Goal: Information Seeking & Learning: Learn about a topic

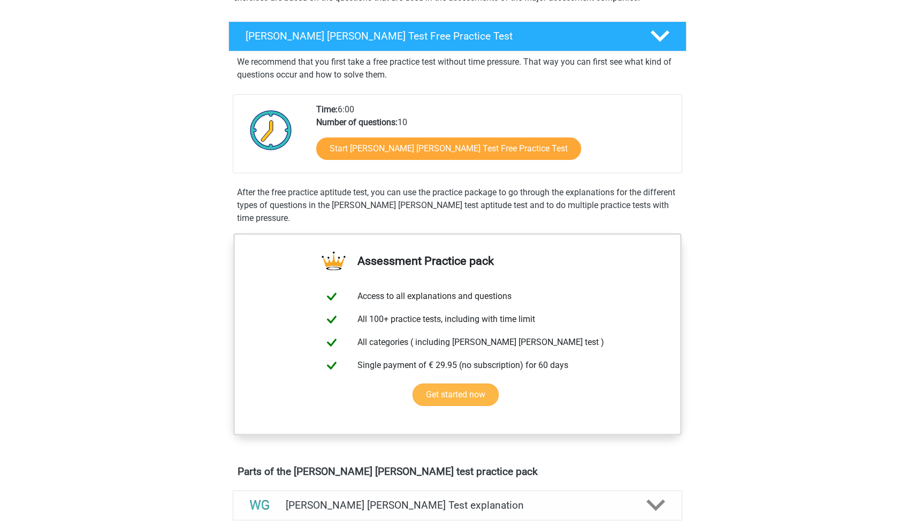
scroll to position [142, 0]
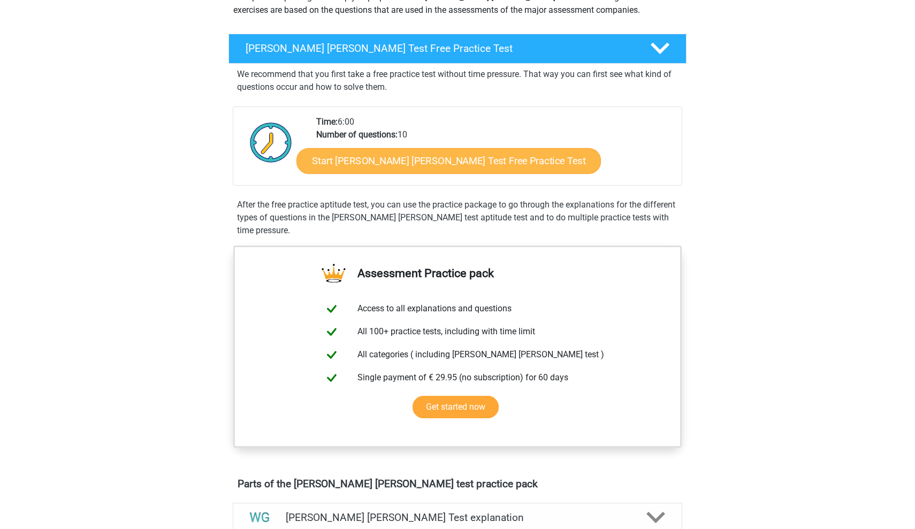
click at [453, 154] on link "Start Watson Glaser Test Free Practice Test" at bounding box center [449, 161] width 305 height 26
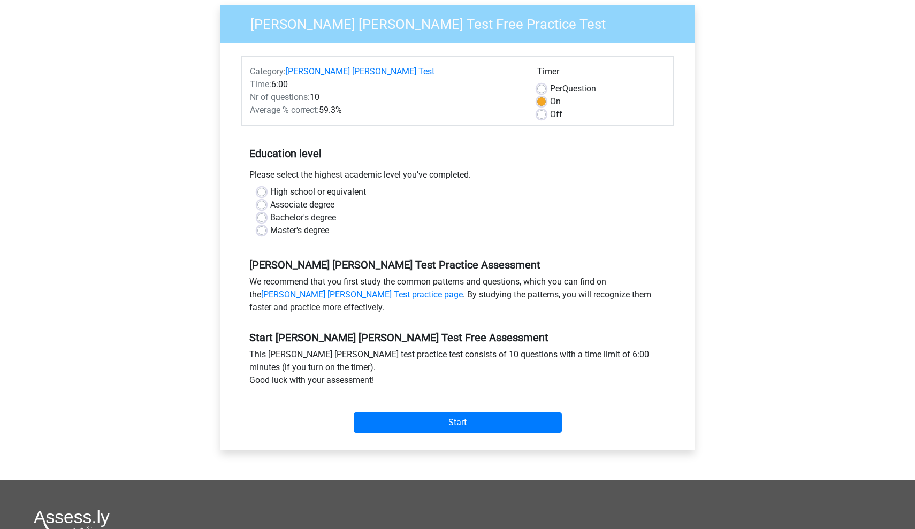
scroll to position [96, 0]
click at [260, 198] on div "Associate degree" at bounding box center [457, 204] width 400 height 13
click at [270, 198] on label "Associate degree" at bounding box center [302, 204] width 64 height 13
click at [260, 198] on input "Associate degree" at bounding box center [261, 203] width 9 height 11
radio input "true"
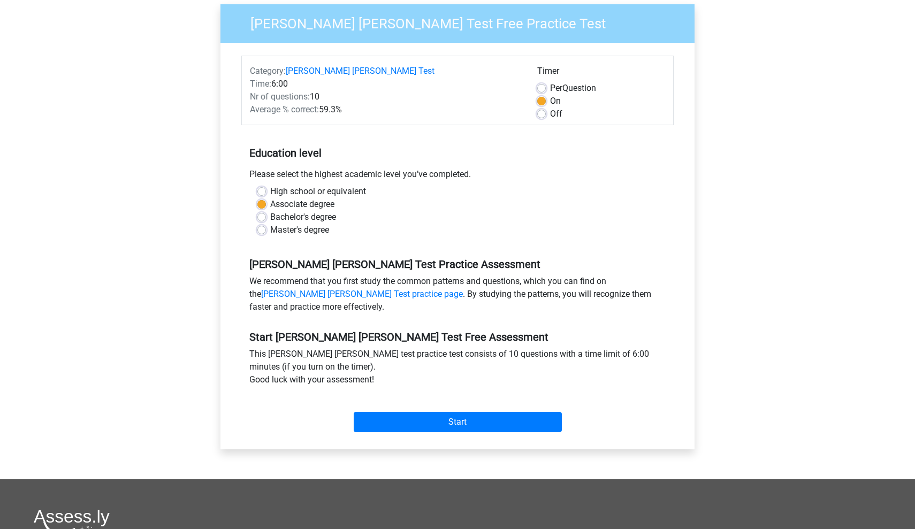
click at [270, 185] on label "High school or equivalent" at bounding box center [318, 191] width 96 height 13
click at [260, 185] on input "High school or equivalent" at bounding box center [261, 190] width 9 height 11
radio input "true"
click at [426, 412] on input "Start" at bounding box center [458, 422] width 208 height 20
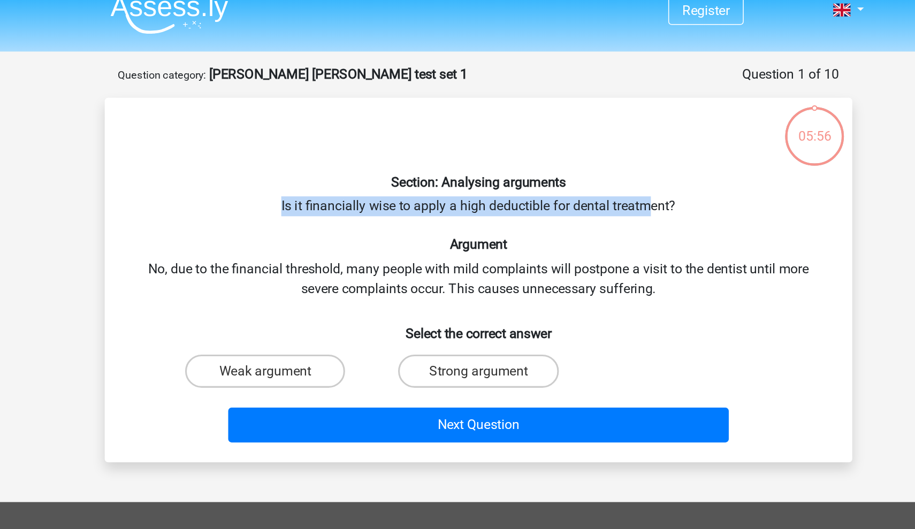
drag, startPoint x: 178, startPoint y: 134, endPoint x: 429, endPoint y: 138, distance: 250.5
click at [429, 138] on div "Section: Analysing arguments Is it financially wise to apply a high deductible …" at bounding box center [458, 193] width 474 height 218
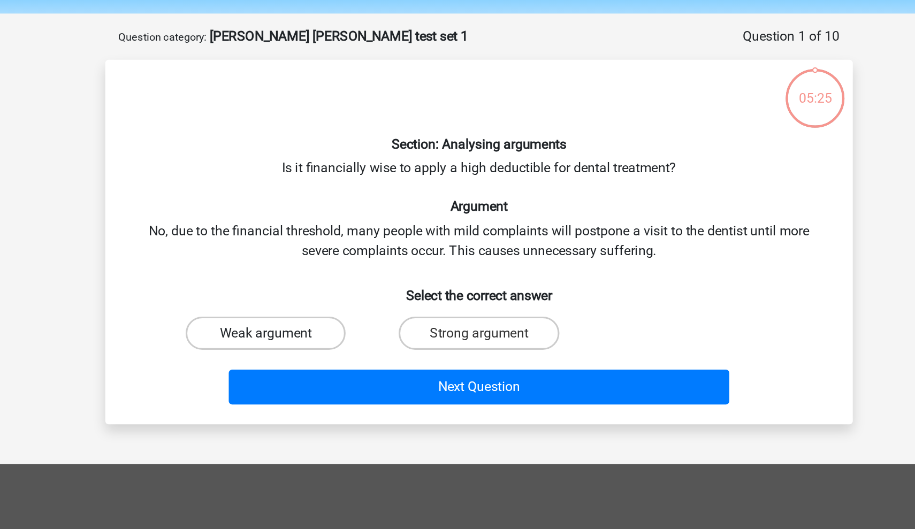
click at [268, 241] on label "Weak argument" at bounding box center [319, 251] width 103 height 21
click at [320, 252] on input "Weak argument" at bounding box center [323, 255] width 7 height 7
radio input "true"
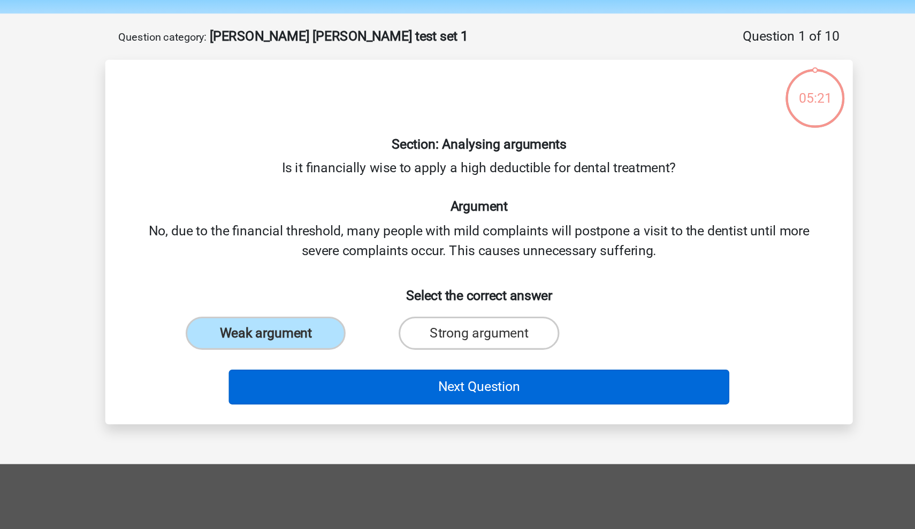
click at [296, 275] on button "Next Question" at bounding box center [458, 286] width 324 height 22
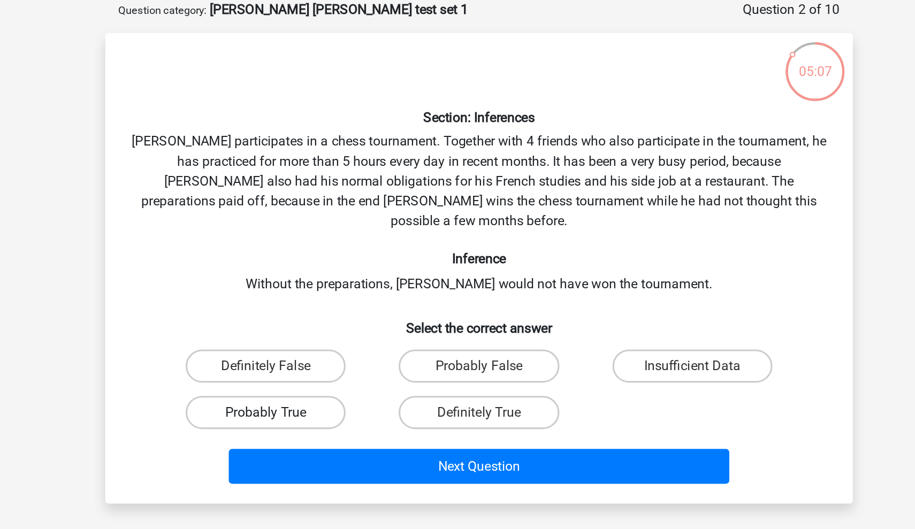
click at [268, 309] on label "Probably True" at bounding box center [319, 319] width 103 height 21
click at [320, 320] on input "Probably True" at bounding box center [323, 323] width 7 height 7
radio input "true"
click at [406, 309] on label "Definitely True" at bounding box center [457, 319] width 103 height 21
click at [458, 320] on input "Definitely True" at bounding box center [461, 323] width 7 height 7
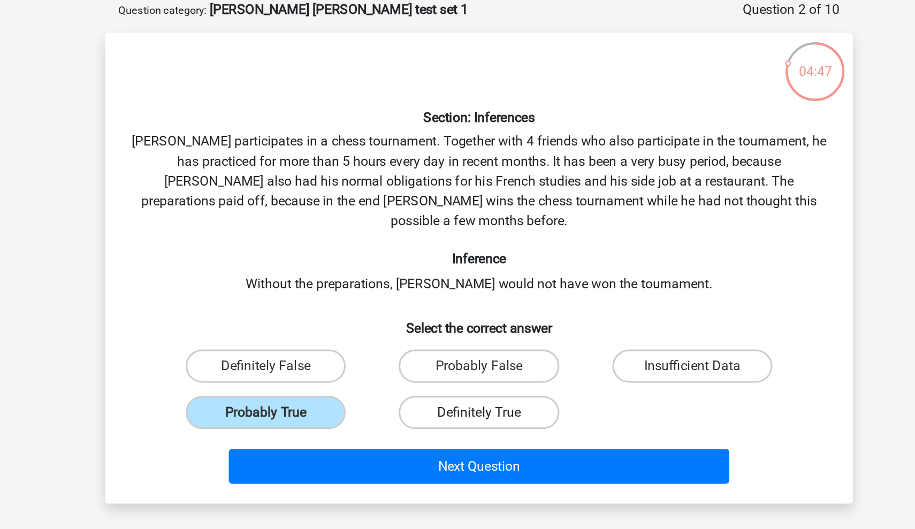
radio input "true"
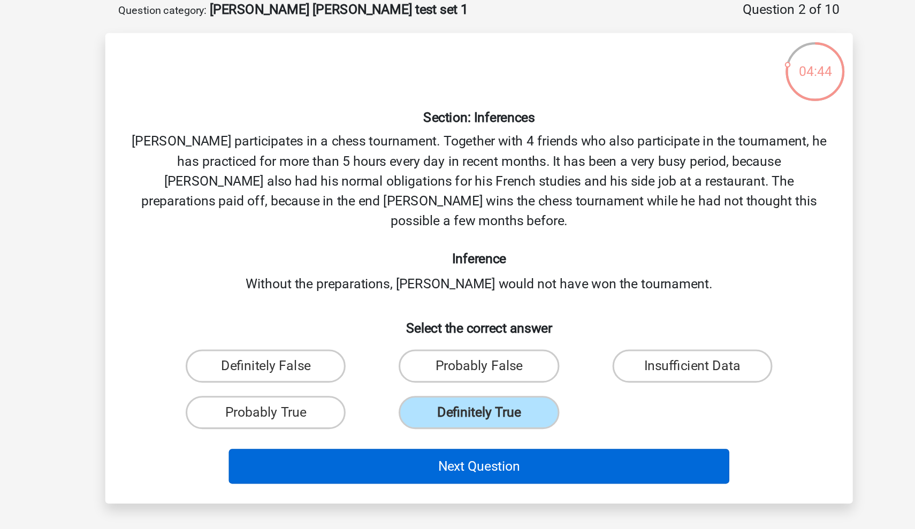
click at [296, 344] on button "Next Question" at bounding box center [458, 355] width 324 height 22
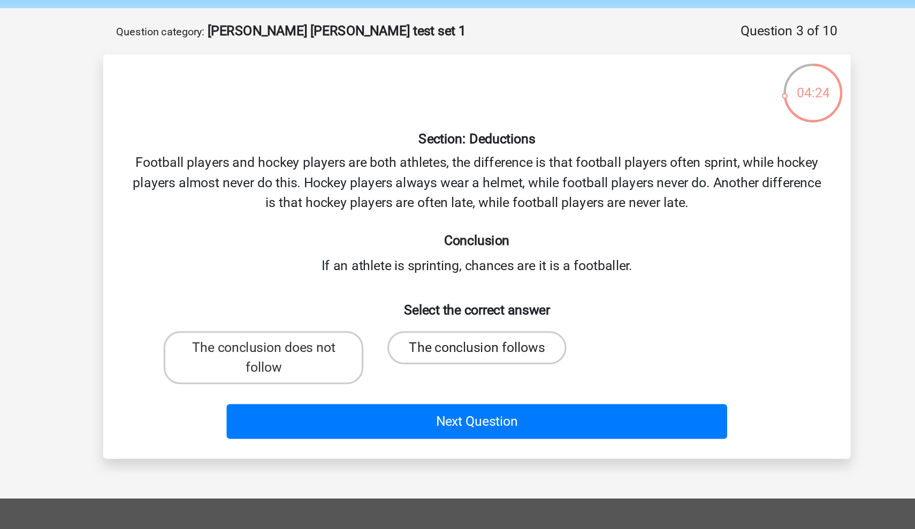
click at [400, 254] on label "The conclusion follows" at bounding box center [458, 264] width 116 height 21
click at [458, 264] on input "The conclusion follows" at bounding box center [461, 267] width 7 height 7
radio input "true"
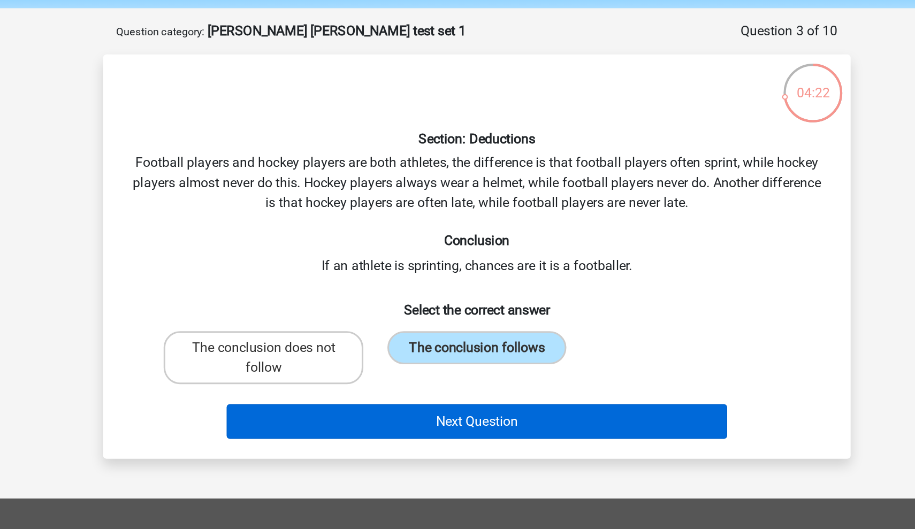
click at [296, 301] on button "Next Question" at bounding box center [458, 312] width 324 height 22
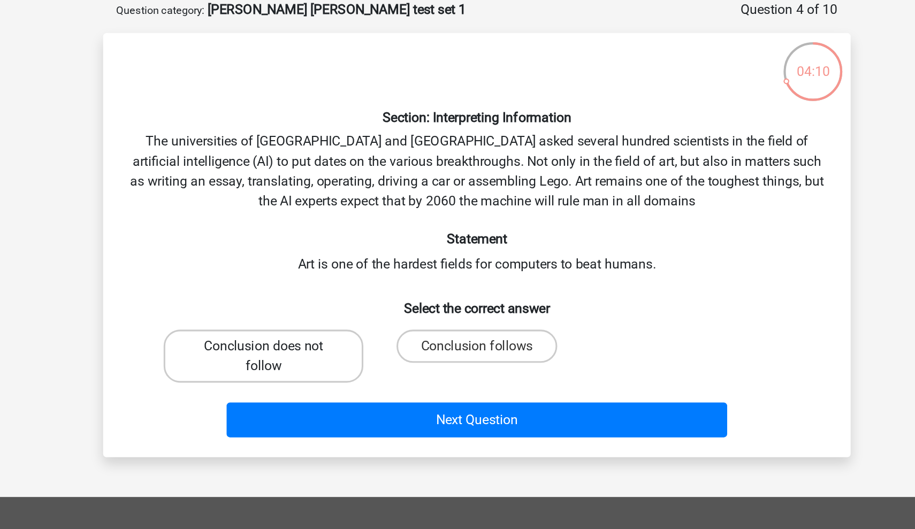
click at [255, 267] on label "Conclusion does not follow" at bounding box center [319, 284] width 129 height 34
click at [320, 277] on input "Conclusion does not follow" at bounding box center [323, 280] width 7 height 7
radio input "true"
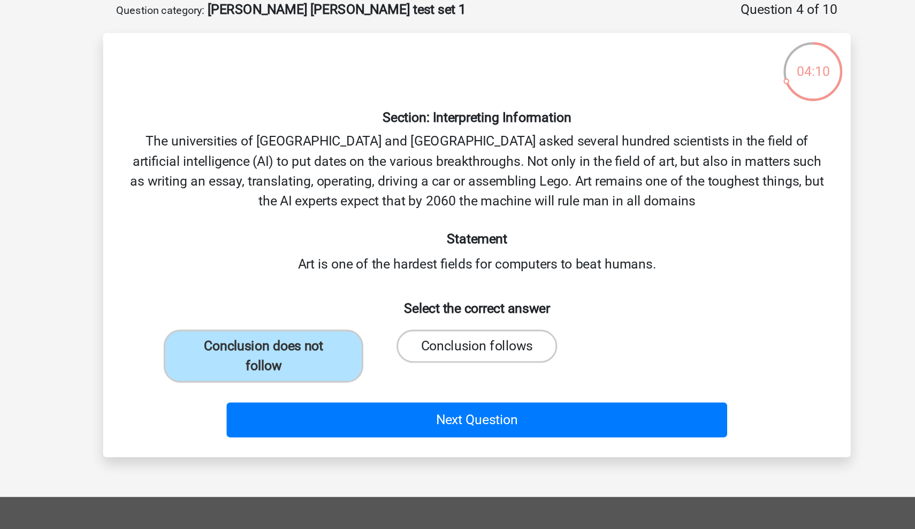
click at [406, 267] on label "Conclusion follows" at bounding box center [457, 277] width 103 height 21
click at [458, 277] on input "Conclusion follows" at bounding box center [461, 280] width 7 height 7
radio input "true"
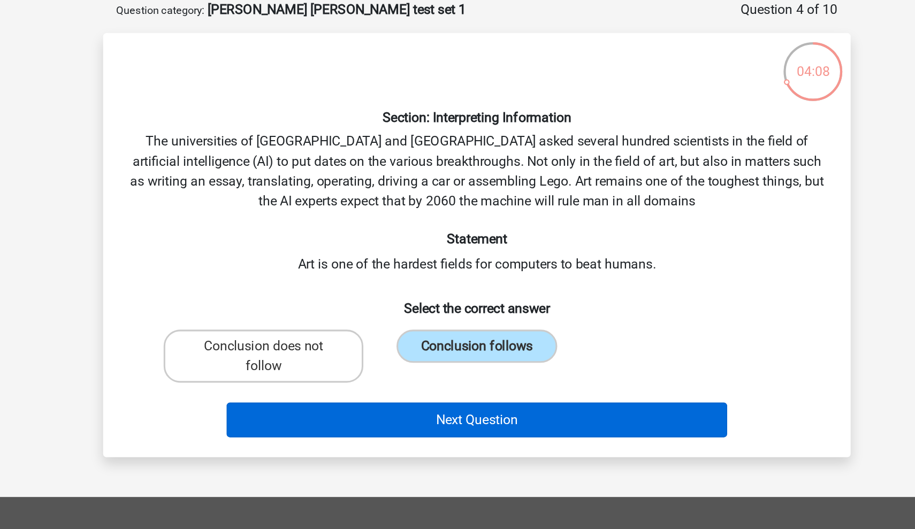
click at [296, 314] on button "Next Question" at bounding box center [458, 325] width 324 height 22
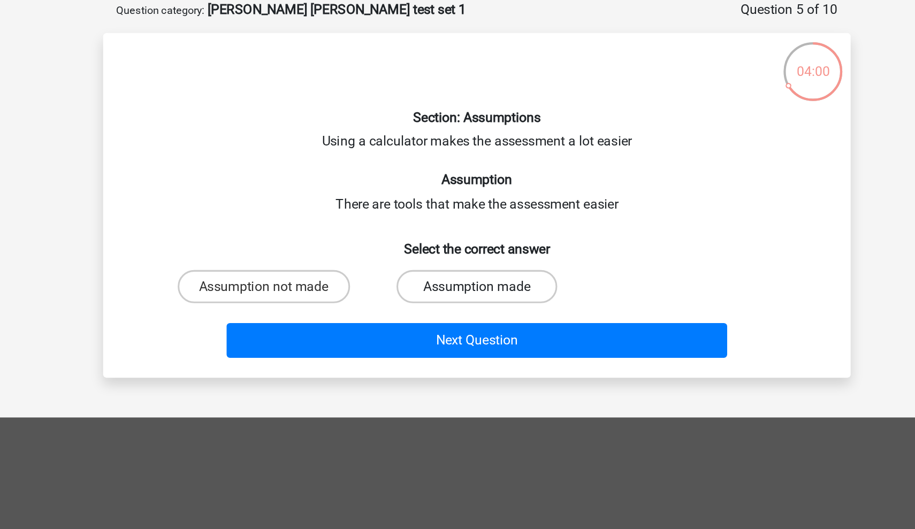
click at [406, 228] on label "Assumption made" at bounding box center [457, 238] width 103 height 21
click at [458, 239] on input "Assumption made" at bounding box center [461, 242] width 7 height 7
radio input "true"
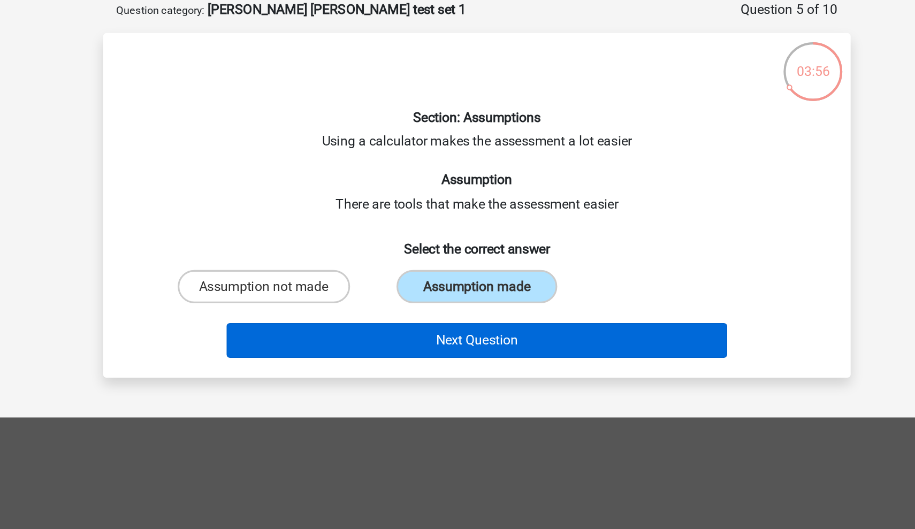
click at [296, 262] on button "Next Question" at bounding box center [458, 273] width 324 height 22
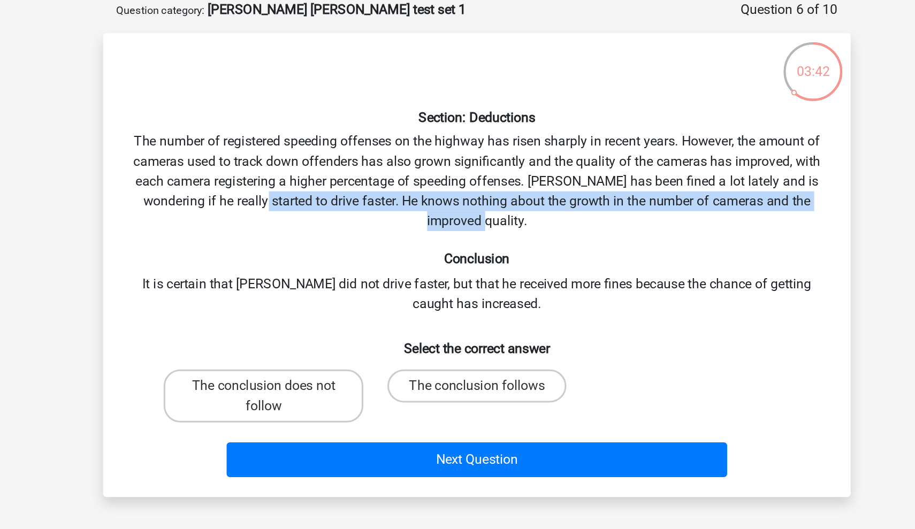
drag, startPoint x: 159, startPoint y: 131, endPoint x: 330, endPoint y: 146, distance: 171.9
click at [330, 146] on div "Section: Deductions The number of registered speeding offenses on the highway h…" at bounding box center [458, 225] width 474 height 283
click at [222, 183] on div "Section: Deductions The number of registered speeding offenses on the highway h…" at bounding box center [458, 225] width 474 height 283
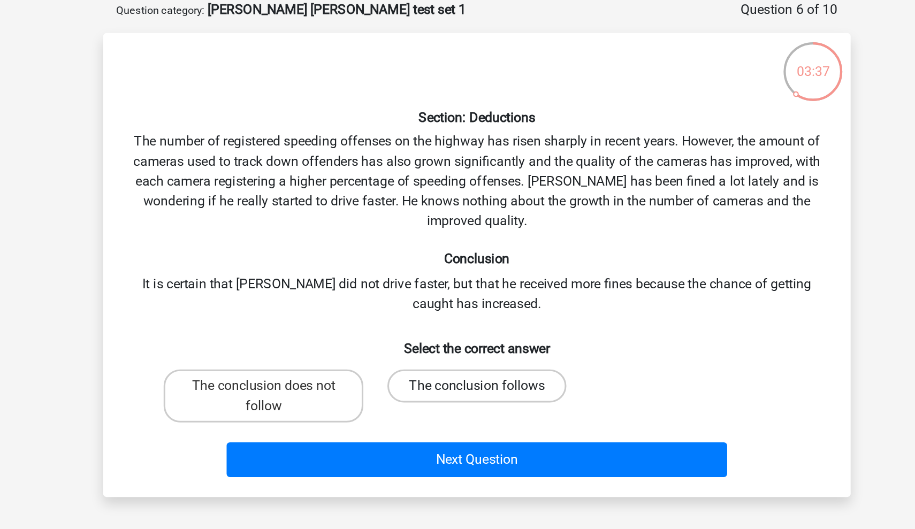
click at [400, 292] on label "The conclusion follows" at bounding box center [458, 302] width 116 height 21
click at [458, 303] on input "The conclusion follows" at bounding box center [461, 306] width 7 height 7
radio input "true"
click at [255, 292] on label "The conclusion does not follow" at bounding box center [319, 309] width 129 height 34
click at [320, 303] on input "The conclusion does not follow" at bounding box center [323, 306] width 7 height 7
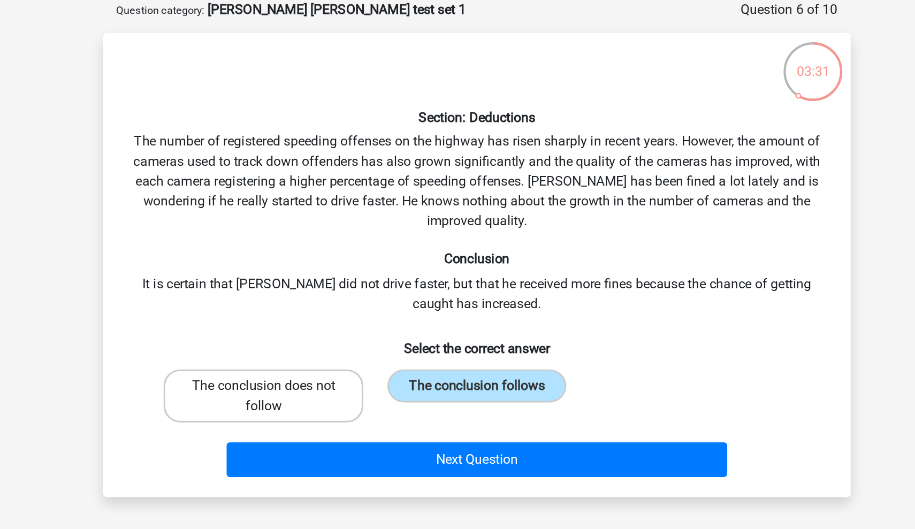
radio input "true"
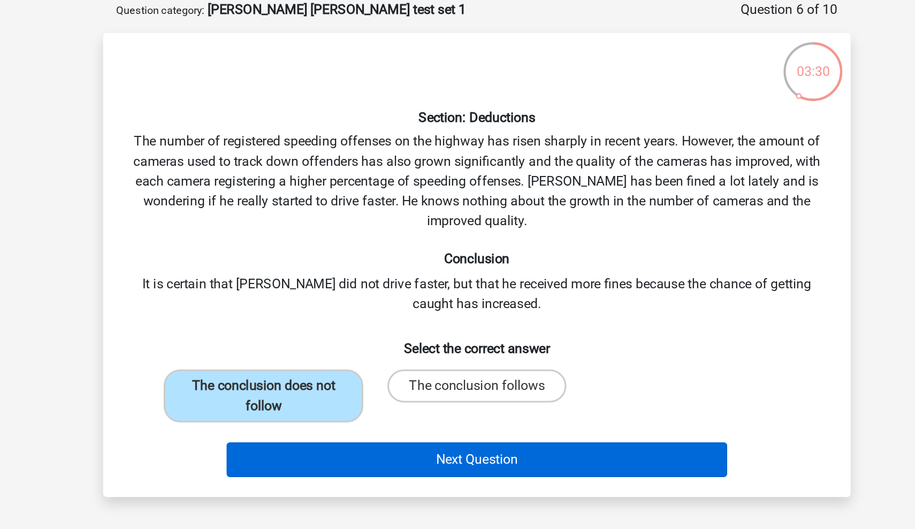
click at [296, 339] on button "Next Question" at bounding box center [458, 350] width 324 height 22
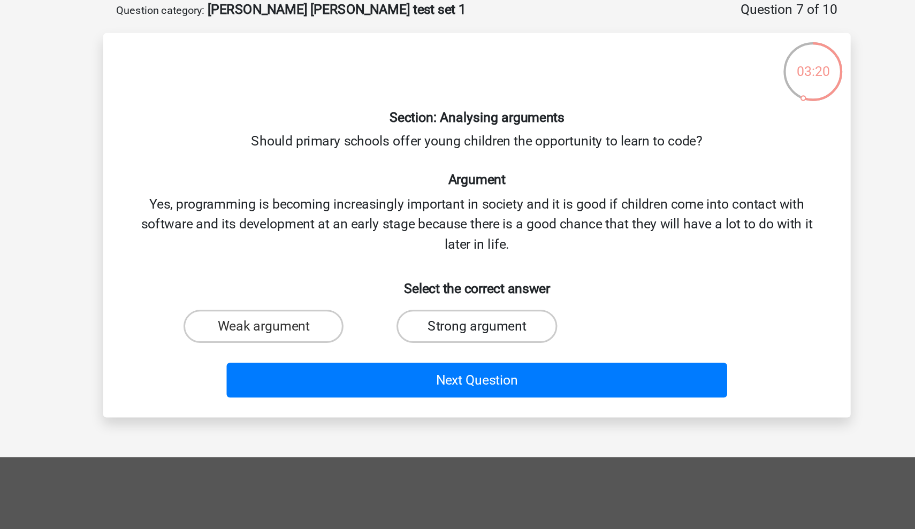
click at [406, 254] on label "Strong argument" at bounding box center [457, 264] width 103 height 21
click at [458, 264] on input "Strong argument" at bounding box center [461, 267] width 7 height 7
radio input "true"
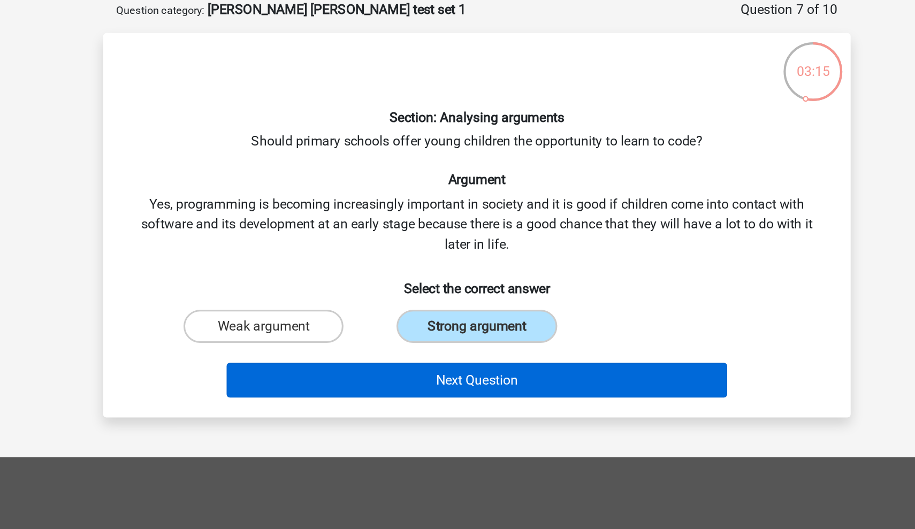
click at [297, 288] on button "Next Question" at bounding box center [458, 299] width 324 height 22
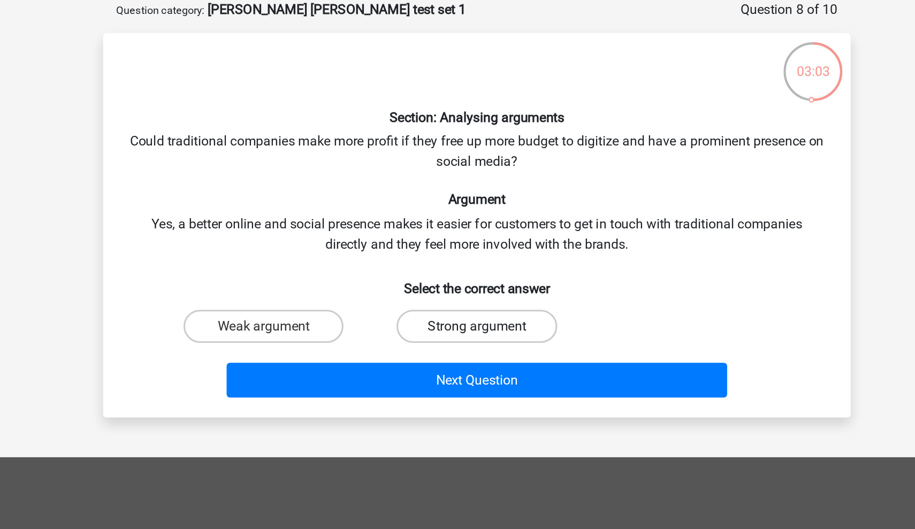
click at [406, 254] on label "Strong argument" at bounding box center [457, 264] width 103 height 21
click at [458, 264] on input "Strong argument" at bounding box center [461, 267] width 7 height 7
radio input "true"
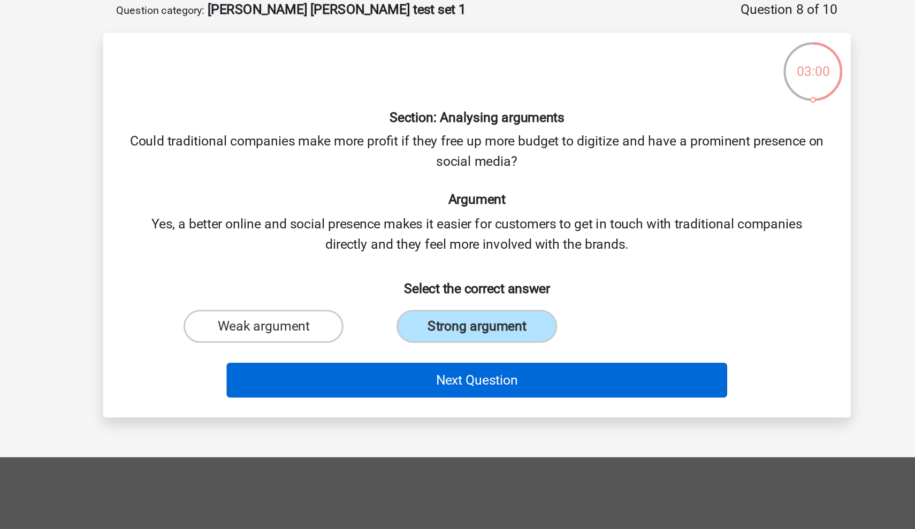
click at [313, 288] on button "Next Question" at bounding box center [458, 299] width 324 height 22
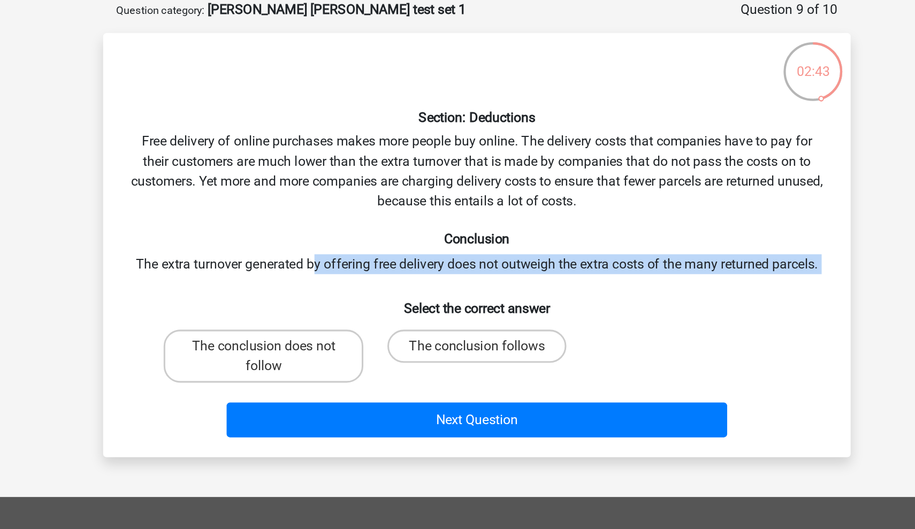
drag, startPoint x: 202, startPoint y: 172, endPoint x: 383, endPoint y: 178, distance: 181.0
click at [383, 178] on div "Section: Deductions Free delivery of online purchases makes more people buy onl…" at bounding box center [458, 212] width 474 height 257
click at [400, 267] on label "The conclusion follows" at bounding box center [458, 277] width 116 height 21
click at [458, 277] on input "The conclusion follows" at bounding box center [461, 280] width 7 height 7
radio input "true"
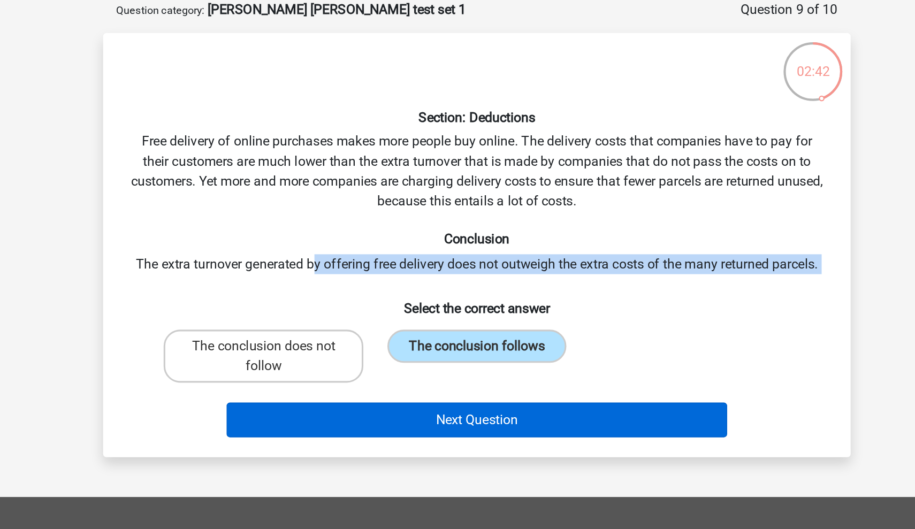
click at [296, 314] on button "Next Question" at bounding box center [458, 325] width 324 height 22
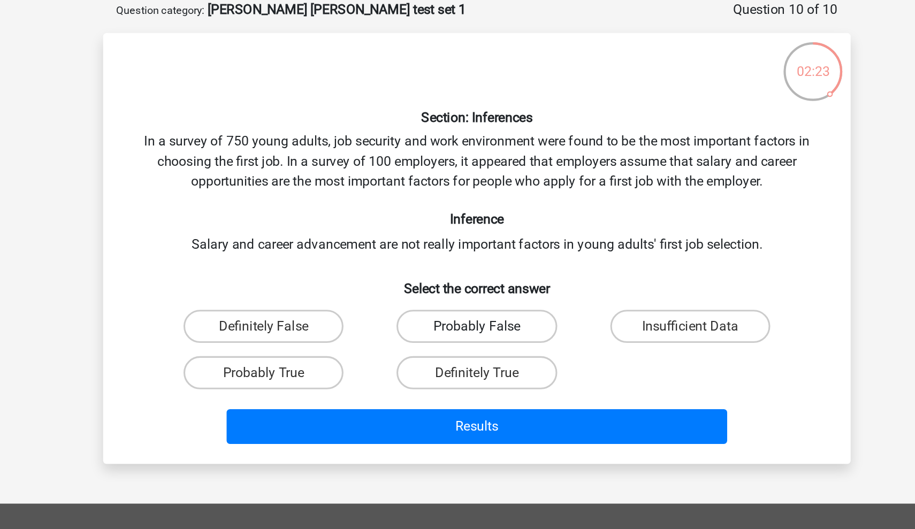
click at [406, 254] on label "Probably False" at bounding box center [457, 264] width 103 height 21
click at [458, 264] on input "Probably False" at bounding box center [461, 267] width 7 height 7
radio input "true"
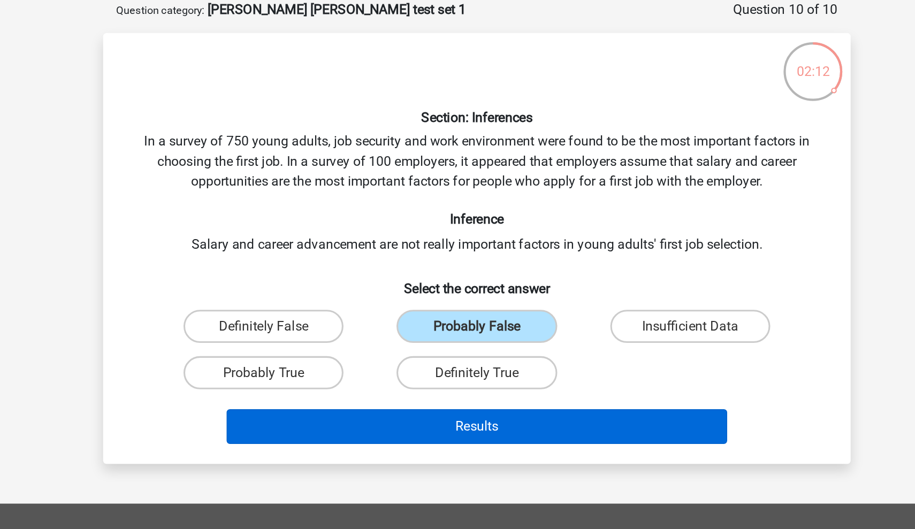
click at [296, 318] on button "Results" at bounding box center [458, 329] width 324 height 22
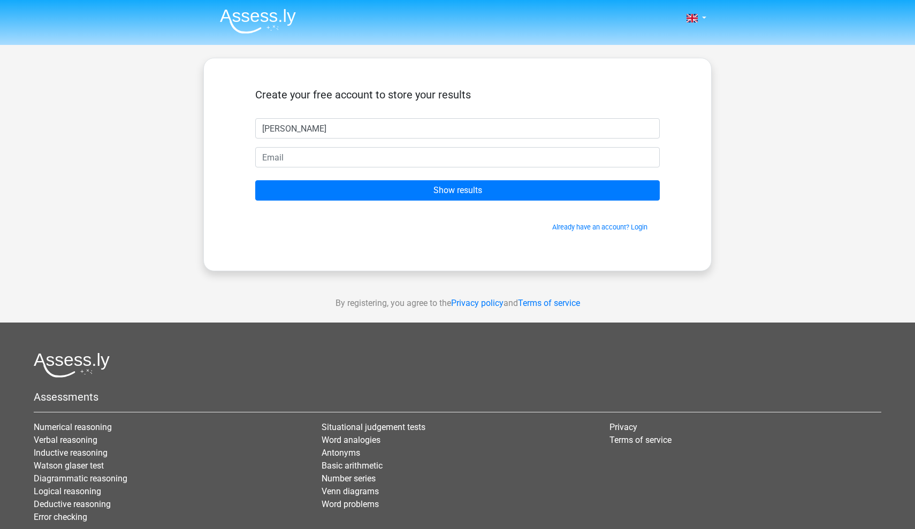
type input "amos"
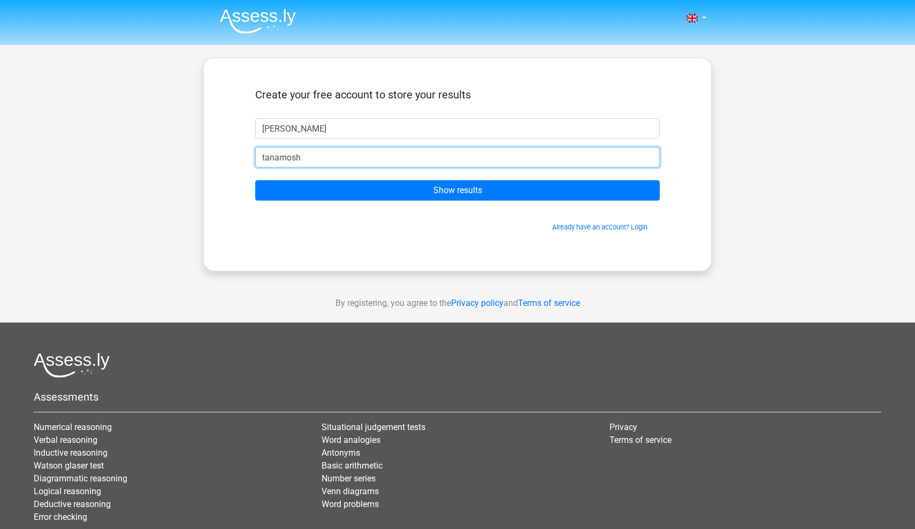
type input "tanamoshy"
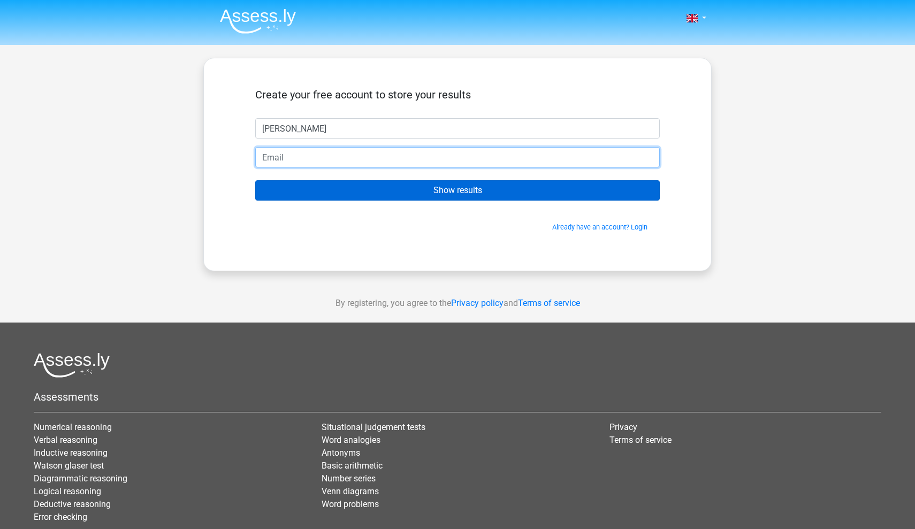
type input "tanamoshy@gmail.com"
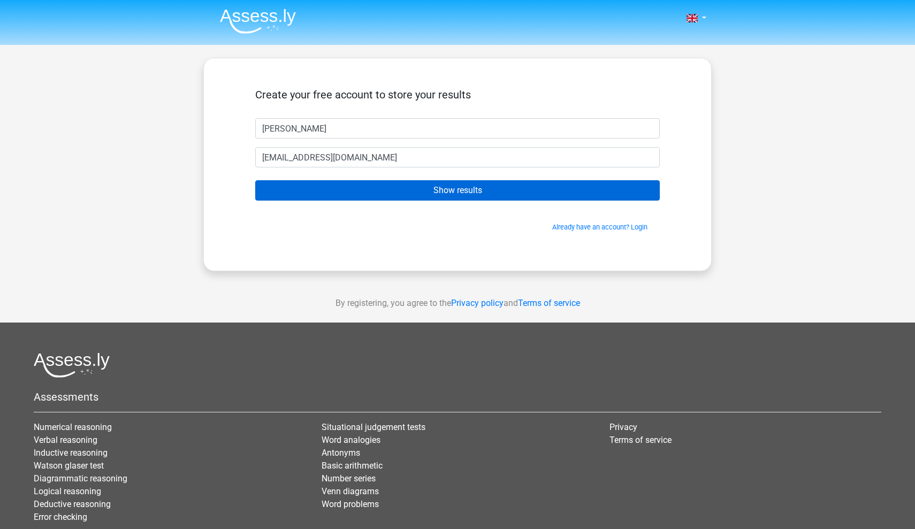
click at [361, 189] on input "Show results" at bounding box center [457, 190] width 405 height 20
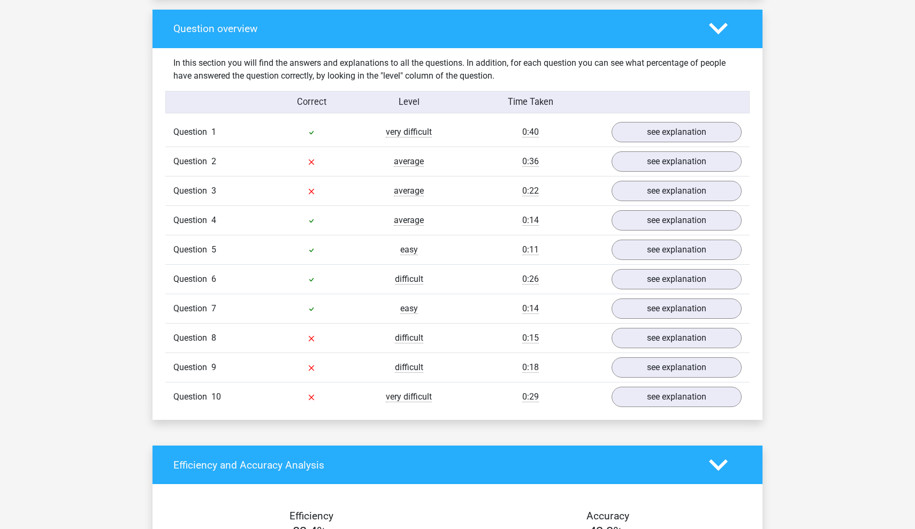
scroll to position [757, 0]
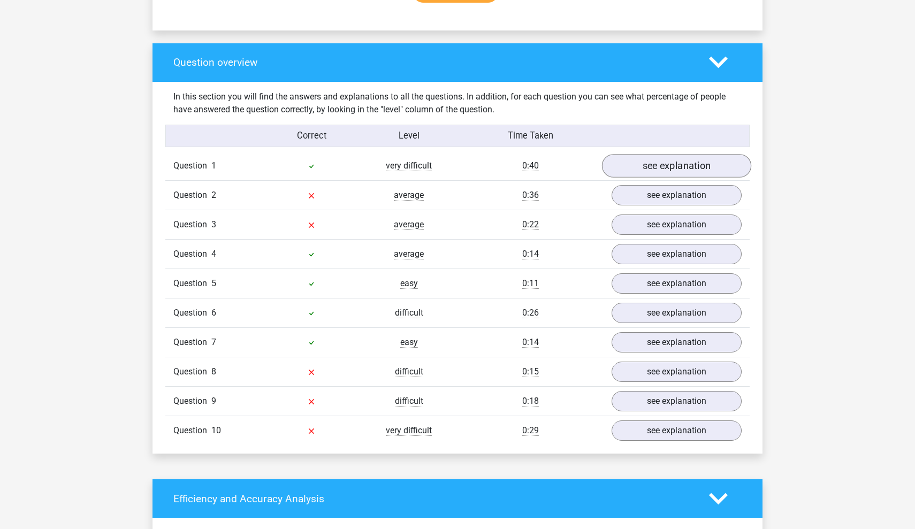
click at [689, 156] on link "see explanation" at bounding box center [676, 166] width 149 height 24
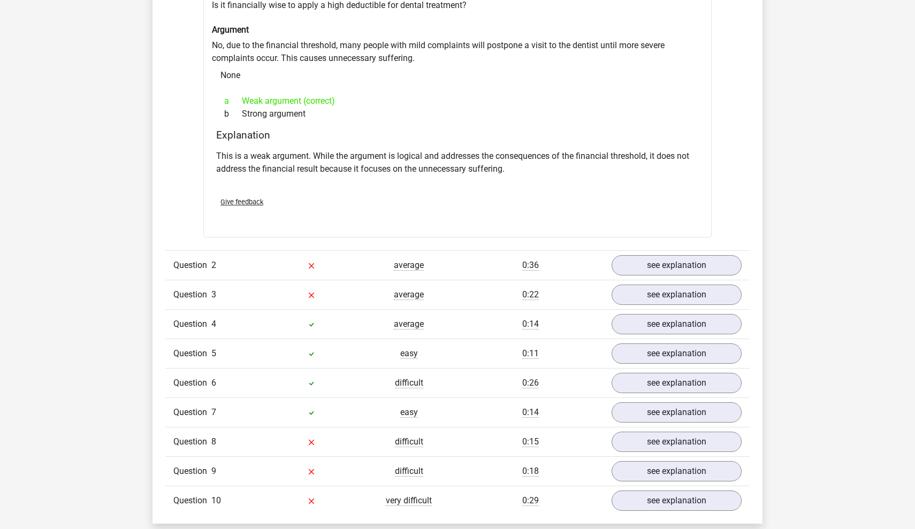
scroll to position [991, 0]
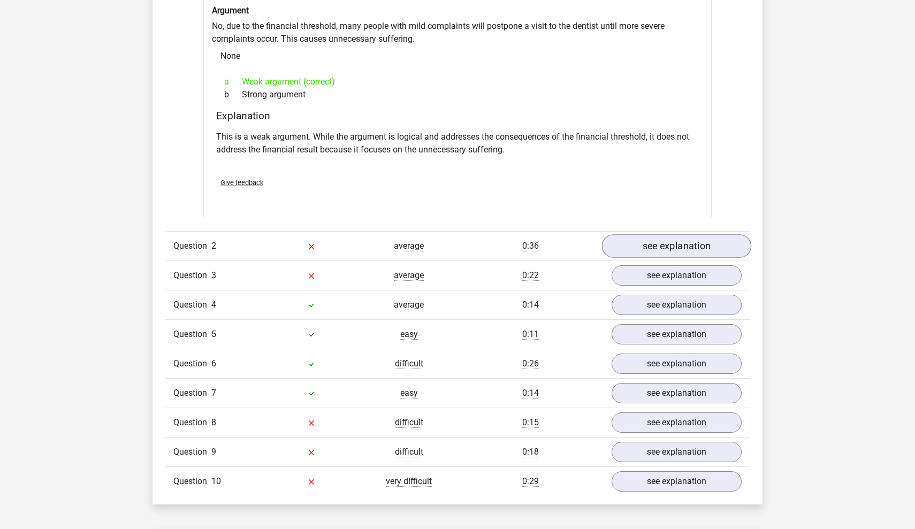
click at [652, 234] on link "see explanation" at bounding box center [676, 246] width 149 height 24
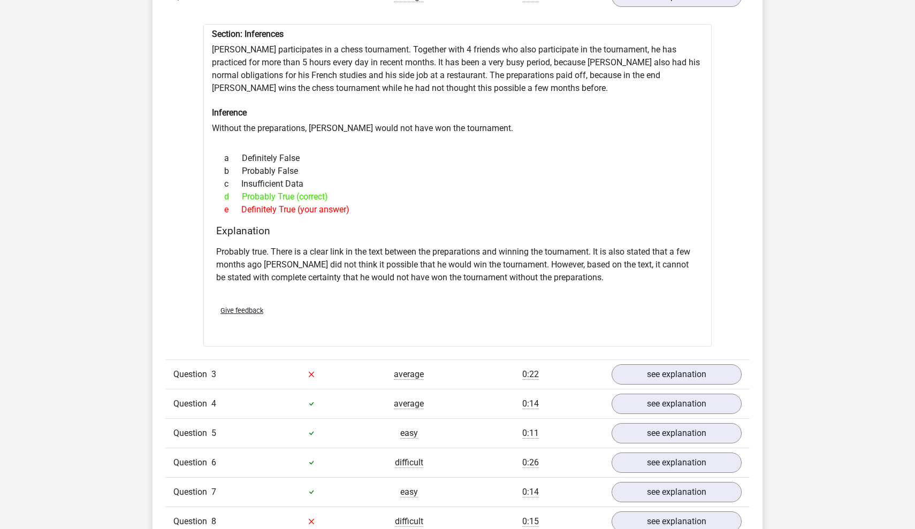
scroll to position [1262, 0]
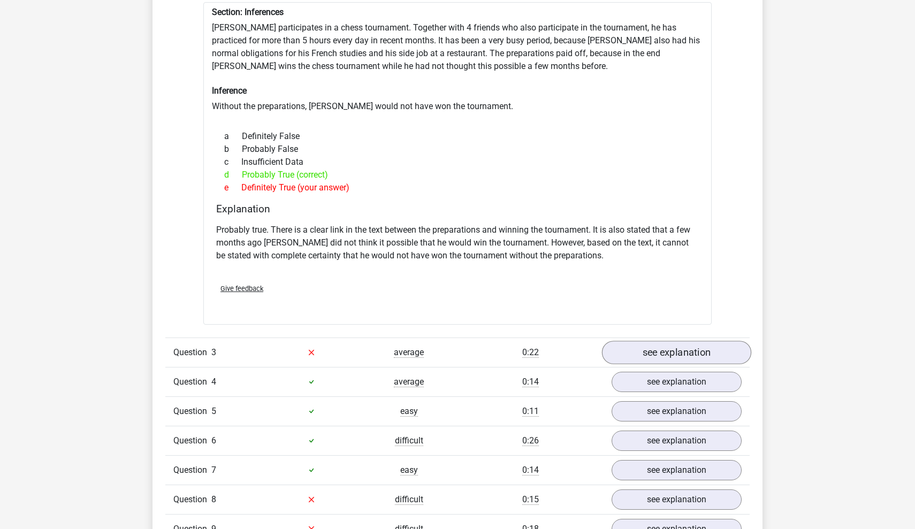
click at [652, 342] on link "see explanation" at bounding box center [676, 353] width 149 height 24
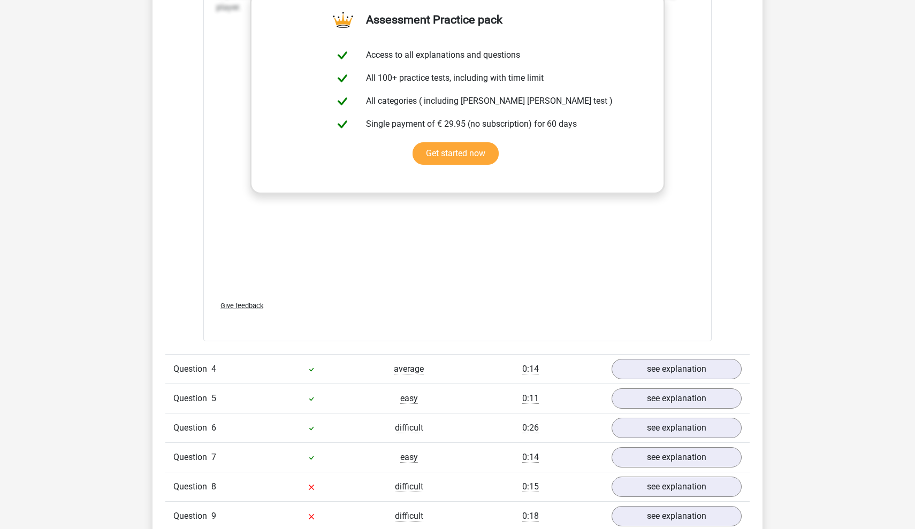
scroll to position [1910, 0]
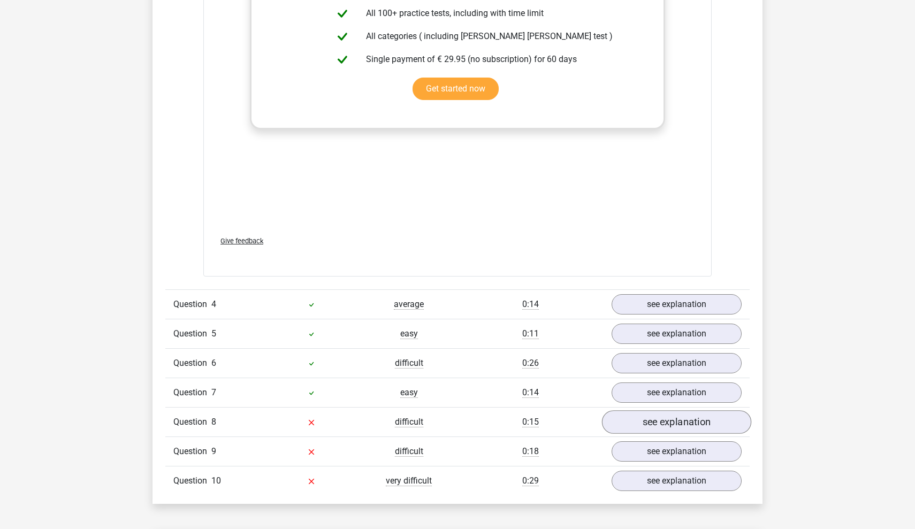
click at [658, 422] on link "see explanation" at bounding box center [676, 423] width 149 height 24
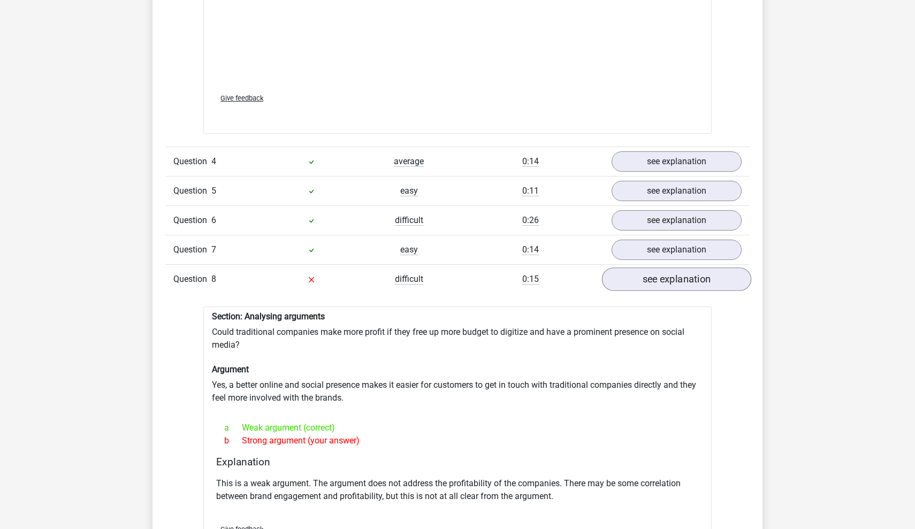
scroll to position [2079, 0]
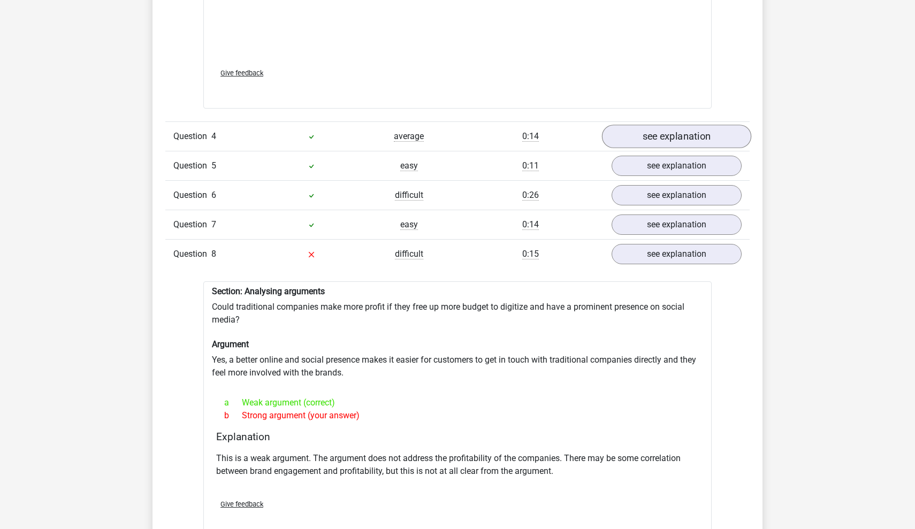
click at [658, 128] on link "see explanation" at bounding box center [676, 137] width 149 height 24
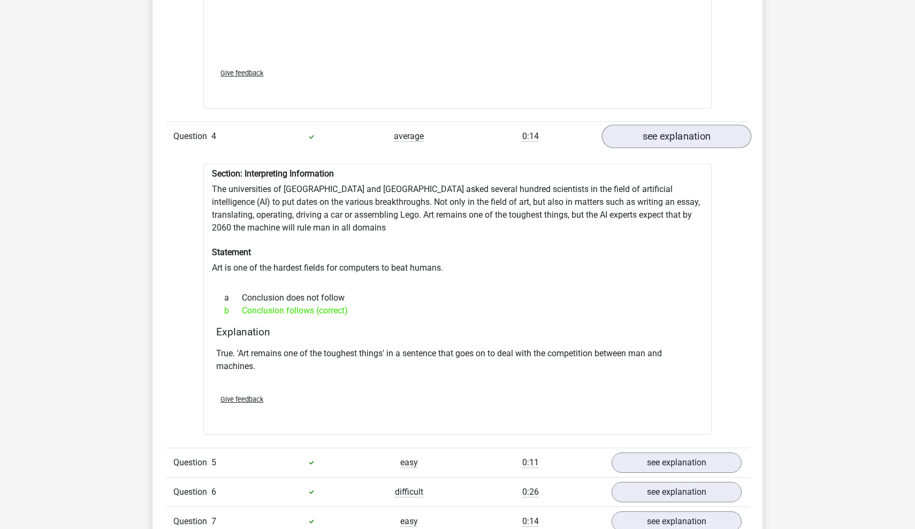
click at [658, 128] on link "see explanation" at bounding box center [676, 137] width 149 height 24
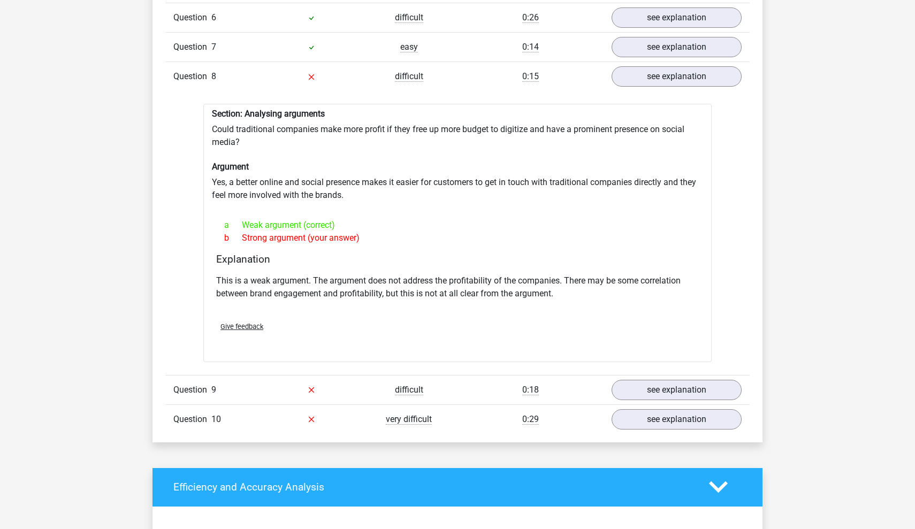
scroll to position [2262, 0]
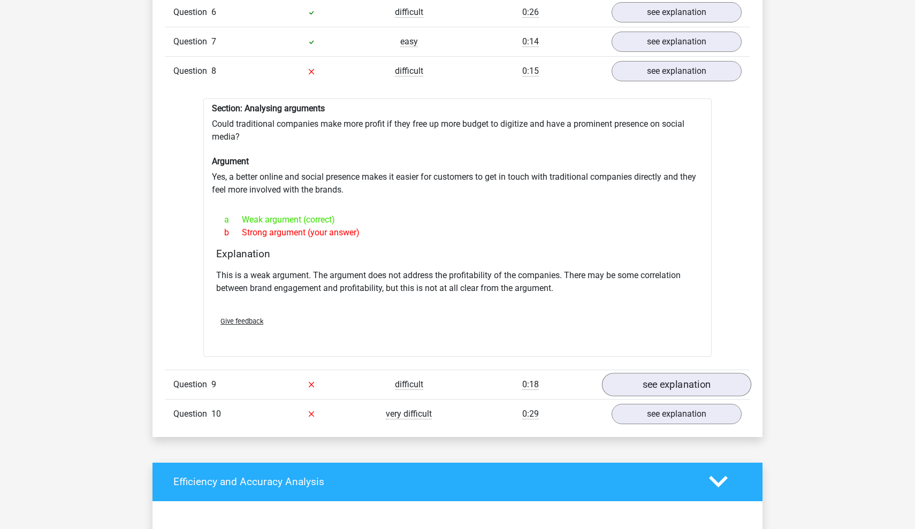
click at [644, 373] on link "see explanation" at bounding box center [676, 385] width 149 height 24
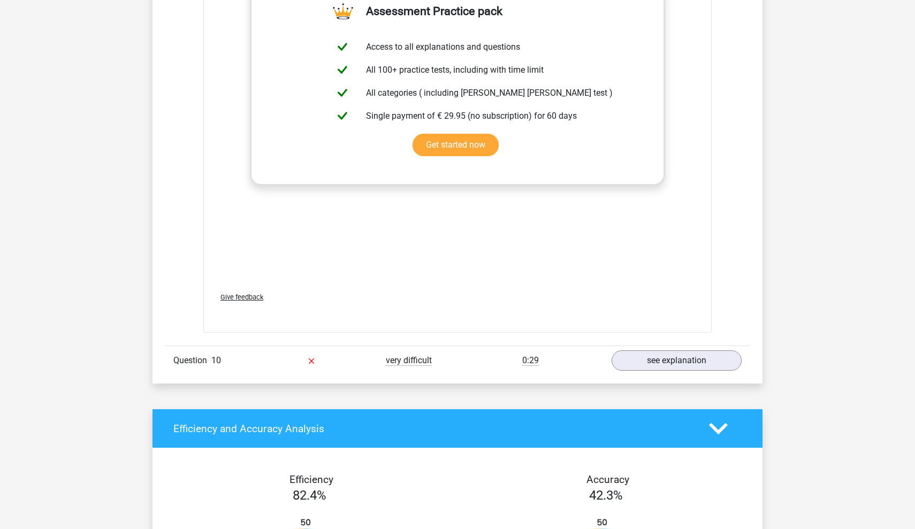
scroll to position [3015, 0]
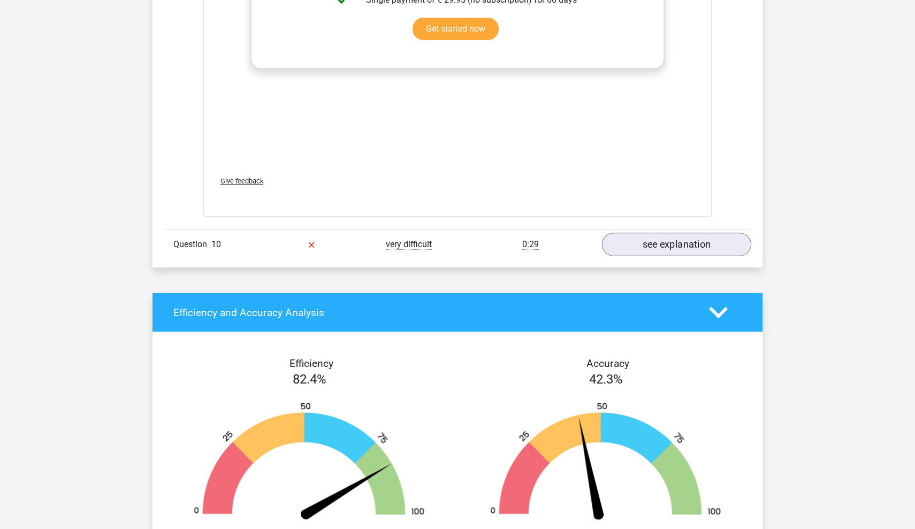
click at [669, 236] on link "see explanation" at bounding box center [676, 245] width 149 height 24
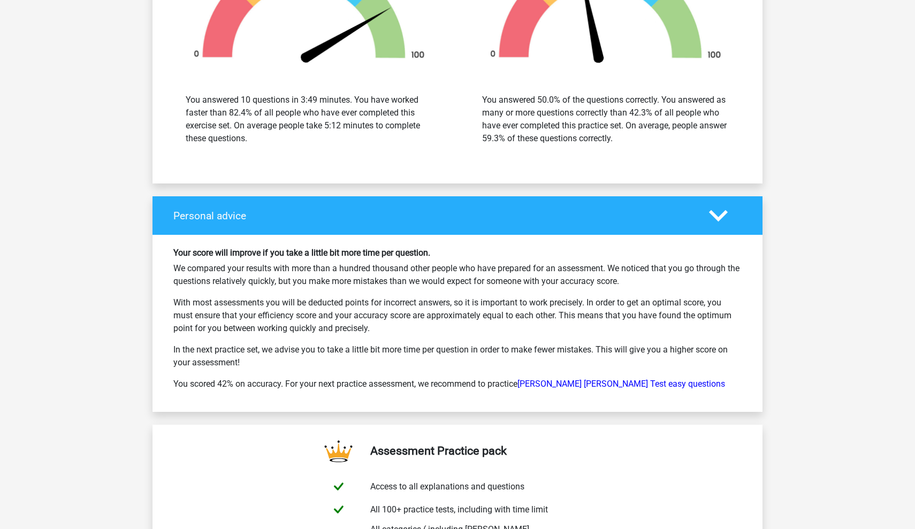
scroll to position [4079, 0]
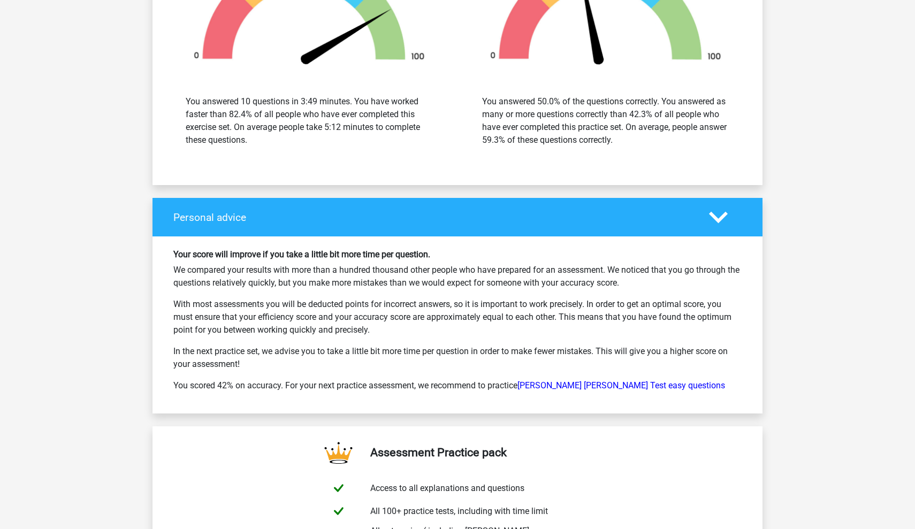
drag, startPoint x: 218, startPoint y: 274, endPoint x: 639, endPoint y: 277, distance: 420.7
click at [638, 277] on p "We compared your results with more than a hundred thousand other people who hav…" at bounding box center [457, 277] width 568 height 26
click at [639, 277] on p "We compared your results with more than a hundred thousand other people who hav…" at bounding box center [457, 277] width 568 height 26
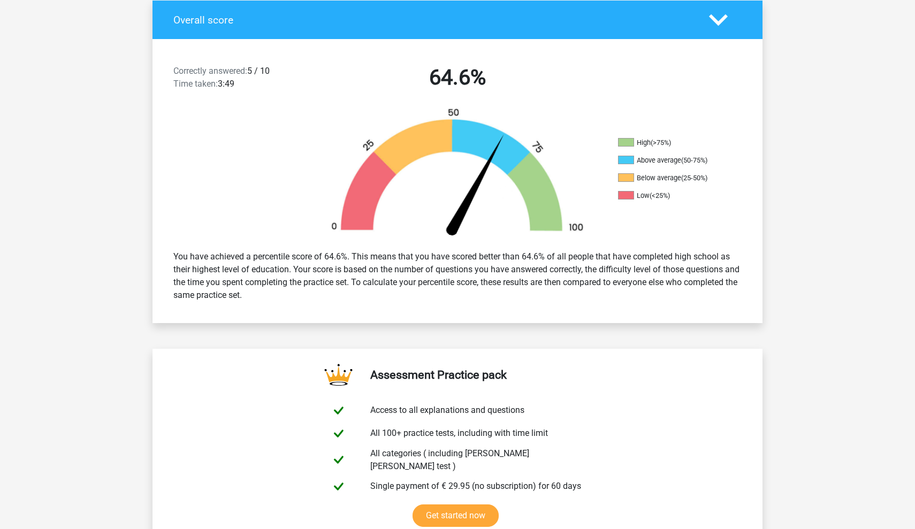
scroll to position [233, 0]
